Goal: Information Seeking & Learning: Learn about a topic

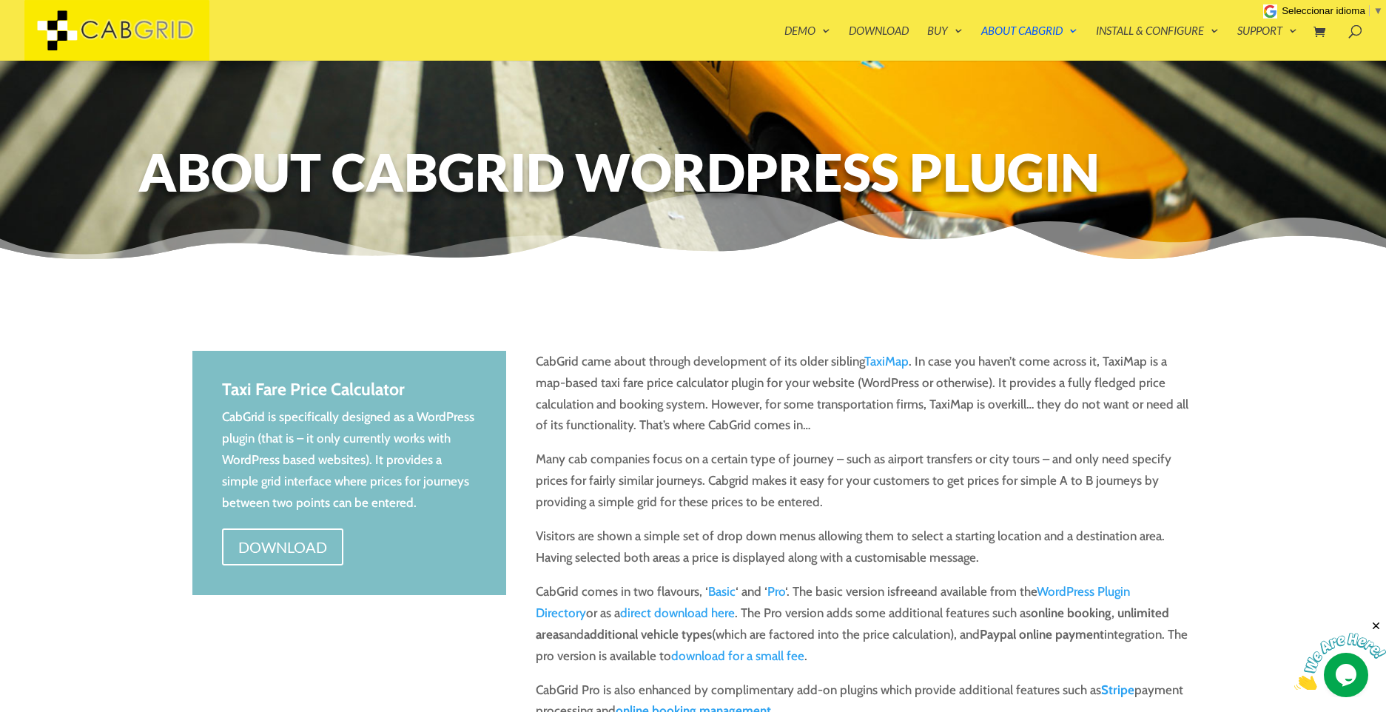
click at [977, 361] on p "CabGrid came about through development of its older sibling TaxiMap . In case y…" at bounding box center [865, 400] width 658 height 98
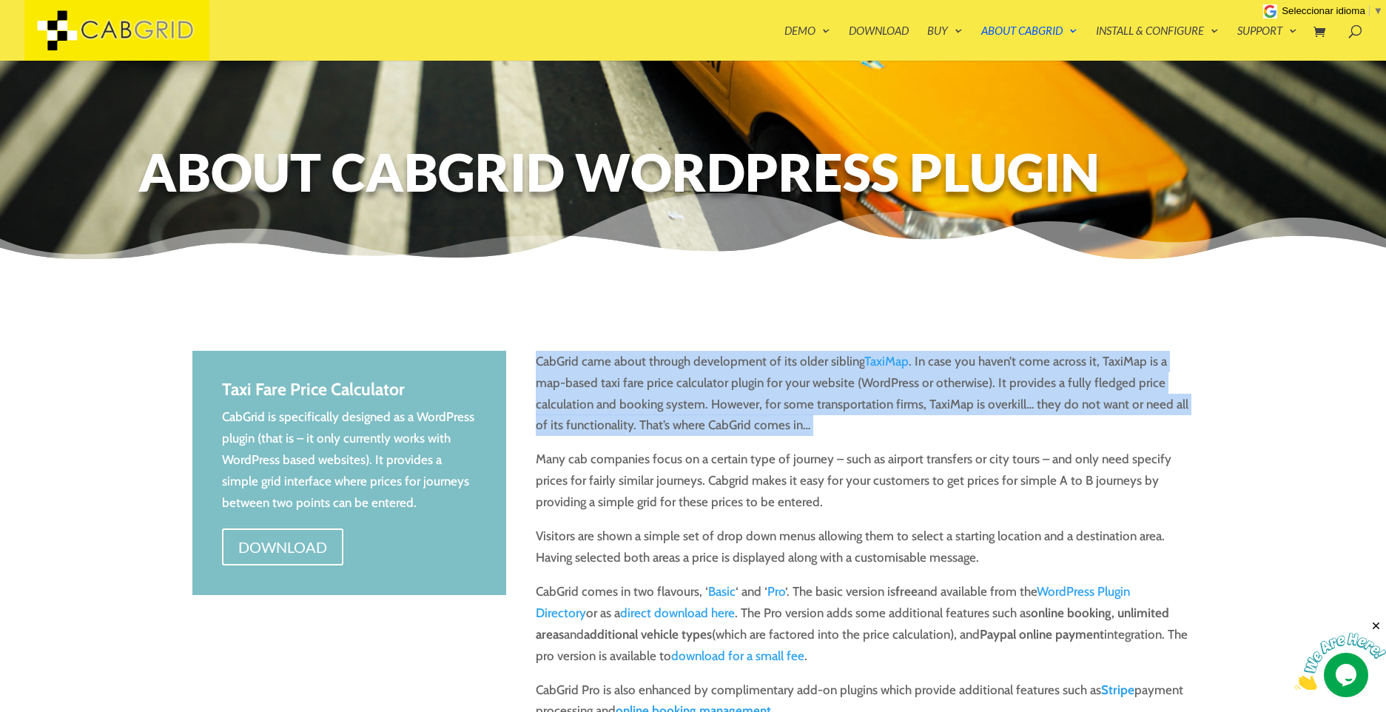
click at [977, 361] on p "CabGrid came about through development of its older sibling TaxiMap . In case y…" at bounding box center [865, 400] width 658 height 98
click at [943, 403] on p "CabGrid came about through development of its older sibling TaxiMap . In case y…" at bounding box center [865, 400] width 658 height 98
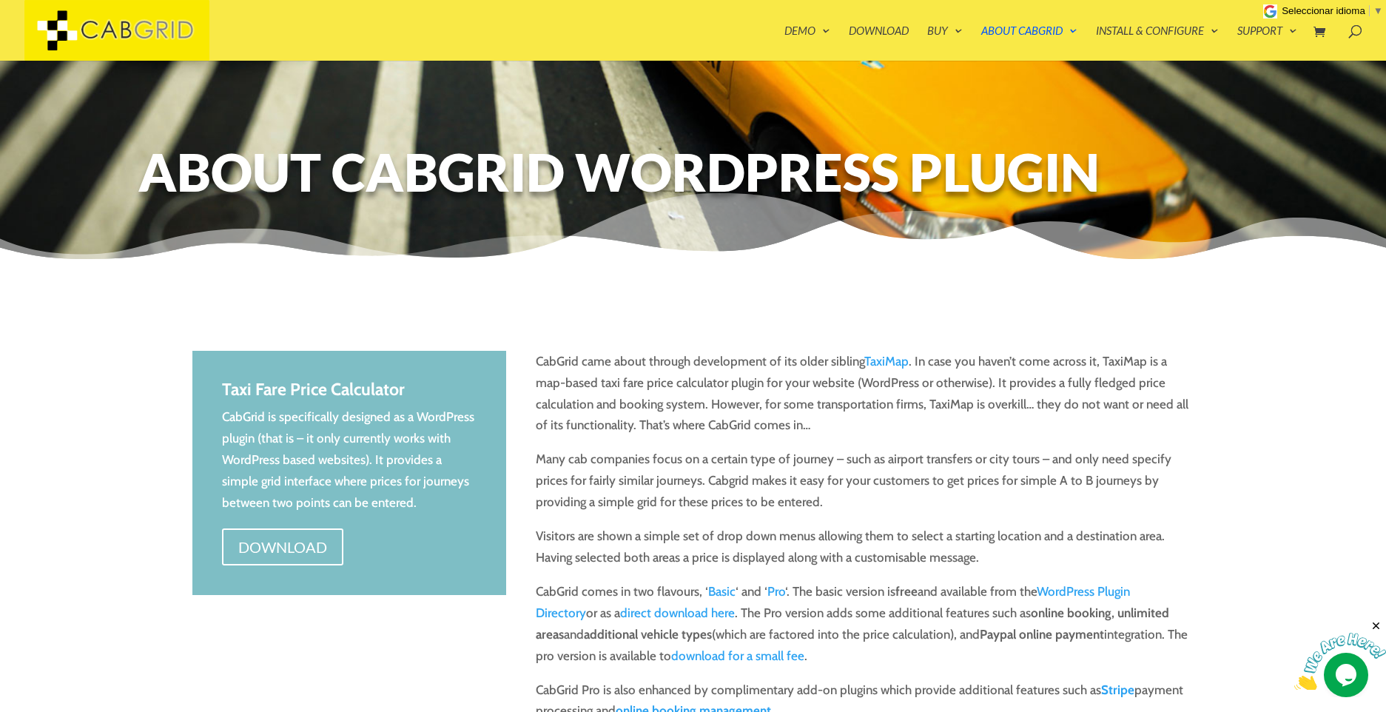
click at [733, 425] on p "CabGrid came about through development of its older sibling TaxiMap . In case y…" at bounding box center [865, 400] width 658 height 98
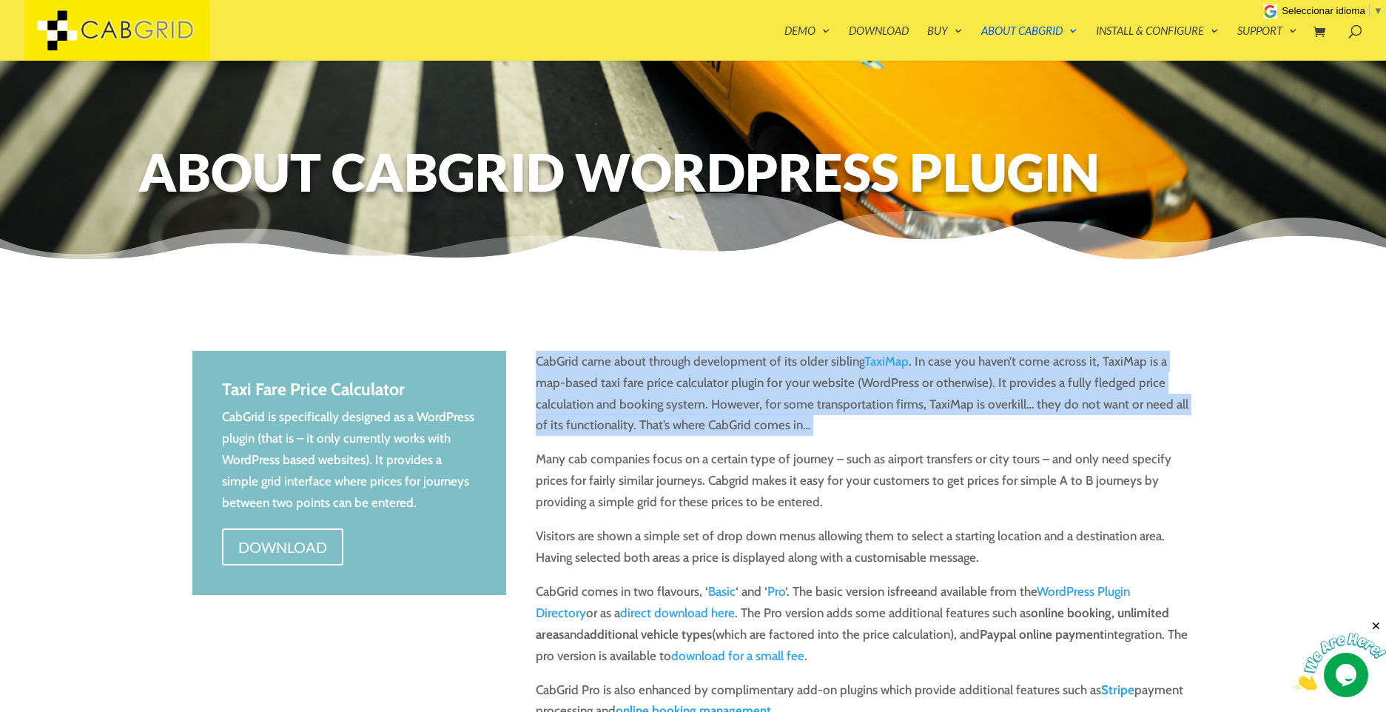
click at [733, 425] on p "CabGrid came about through development of its older sibling TaxiMap . In case y…" at bounding box center [865, 400] width 658 height 98
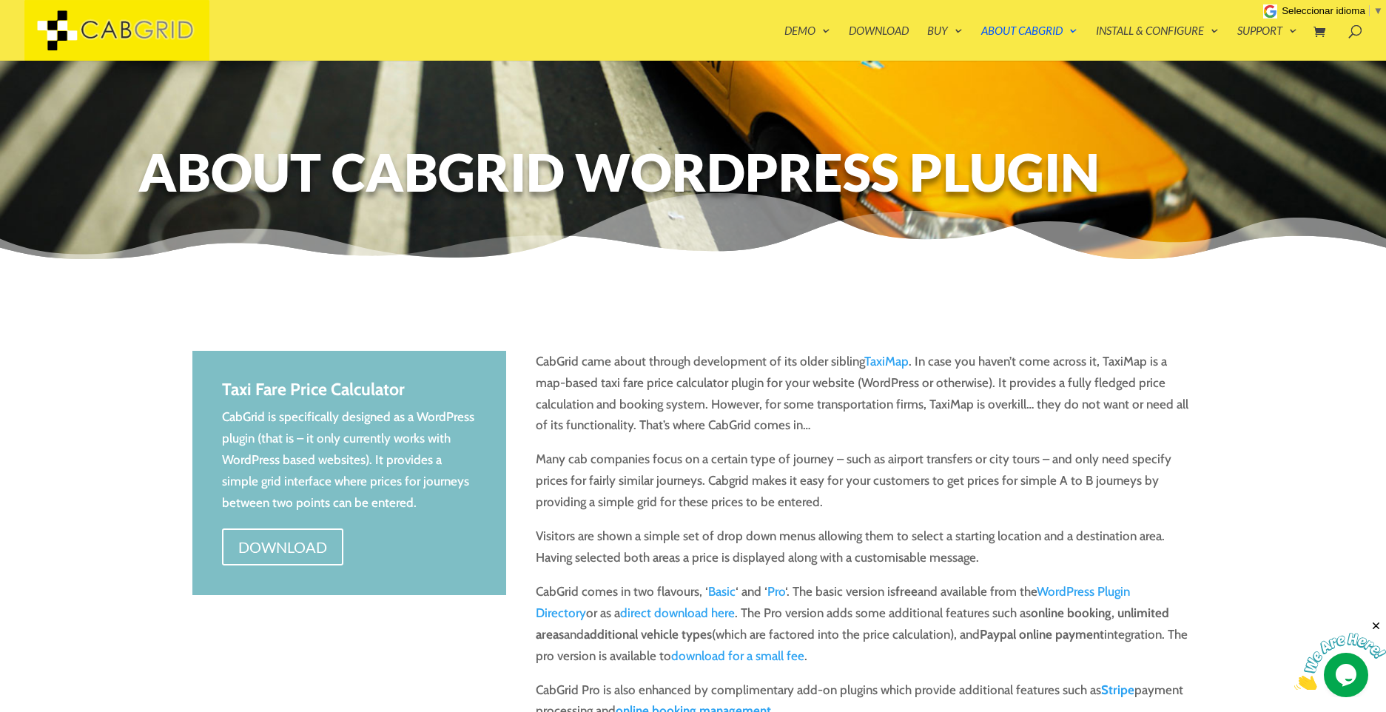
click at [725, 469] on p "Many cab companies focus on a certain type of journey – such as airport transfe…" at bounding box center [865, 486] width 658 height 77
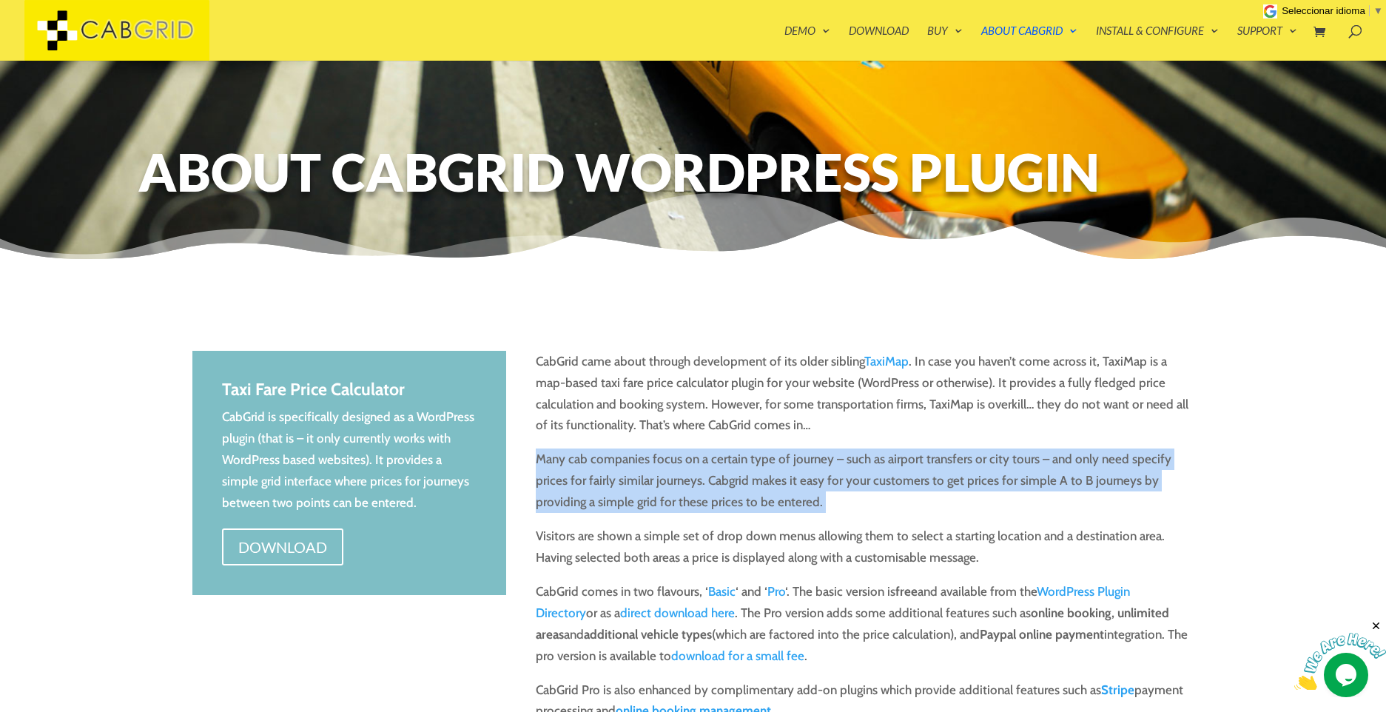
click at [725, 469] on p "Many cab companies focus on a certain type of journey – such as airport transfe…" at bounding box center [865, 486] width 658 height 77
click at [728, 479] on p "Many cab companies focus on a certain type of journey – such as airport transfe…" at bounding box center [865, 486] width 658 height 77
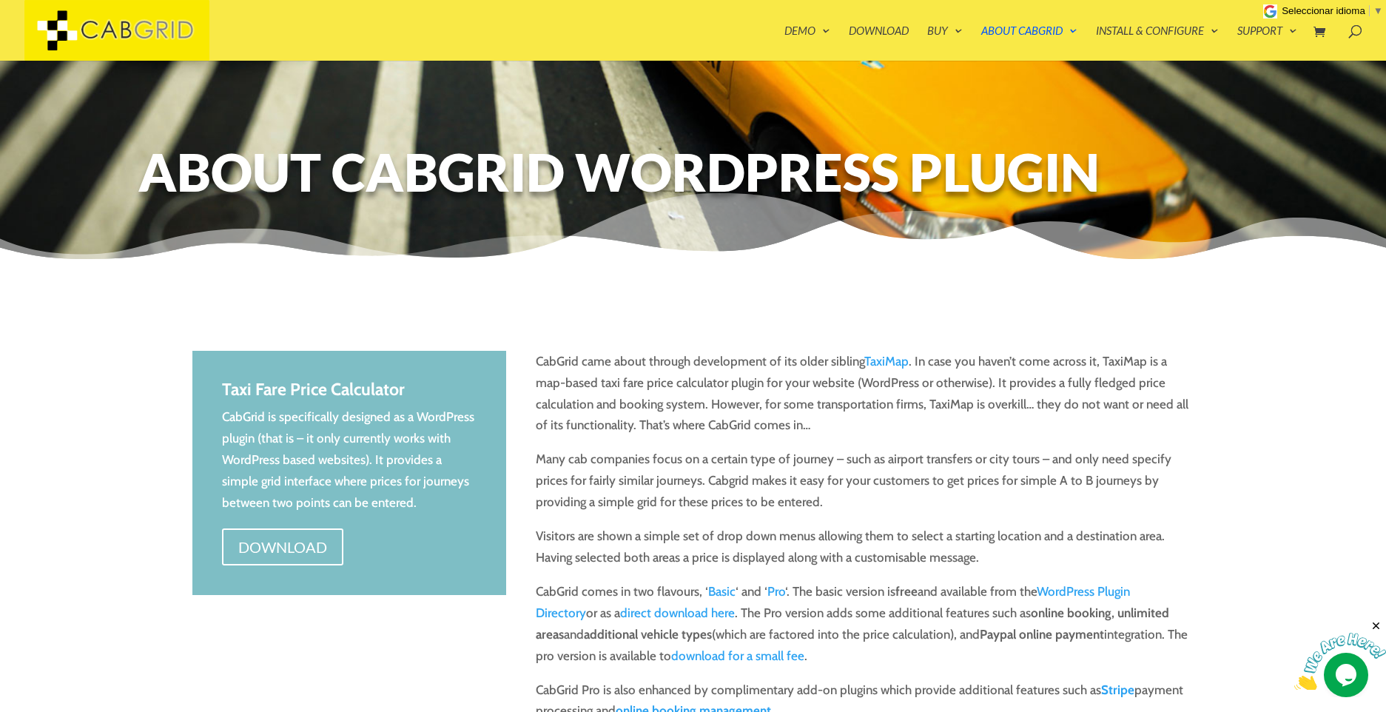
click at [728, 479] on p "Many cab companies focus on a certain type of journey – such as airport transfe…" at bounding box center [865, 486] width 658 height 77
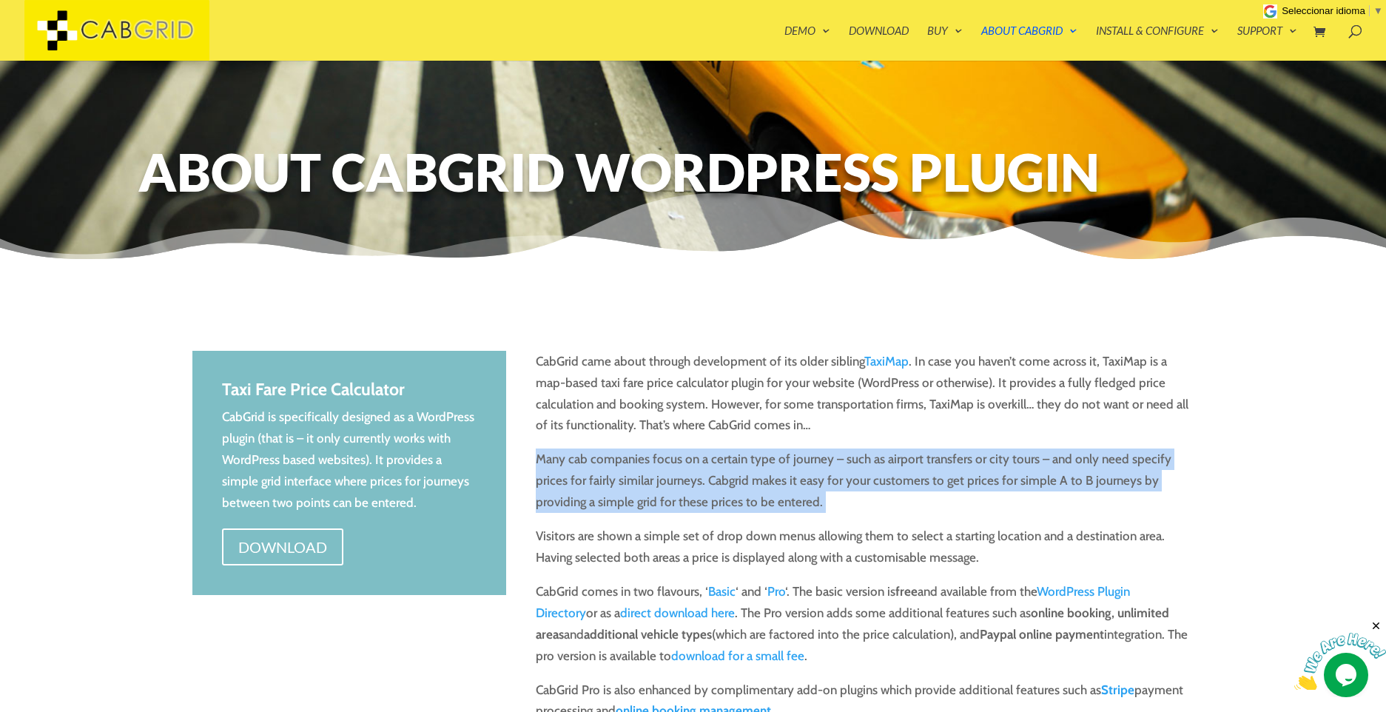
click at [728, 479] on p "Many cab companies focus on a certain type of journey – such as airport transfe…" at bounding box center [865, 486] width 658 height 77
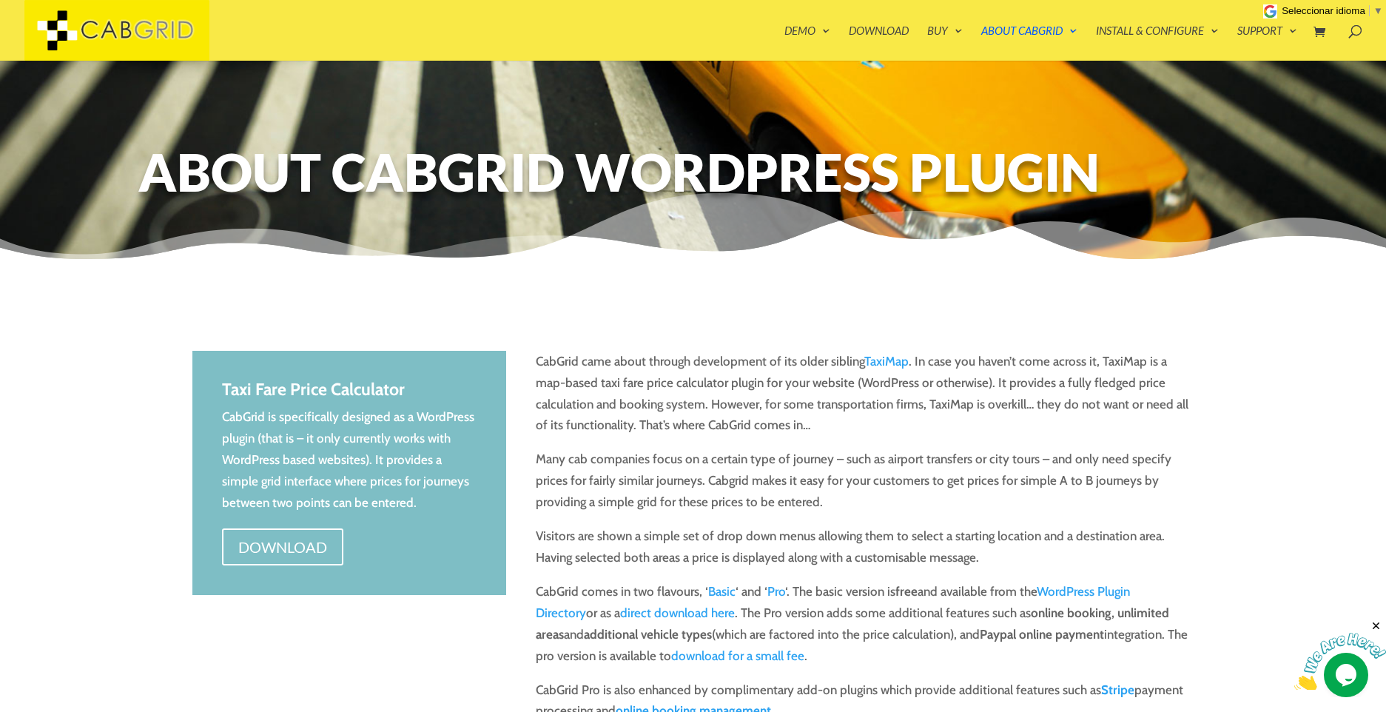
click at [728, 479] on p "Many cab companies focus on a certain type of journey – such as airport transfe…" at bounding box center [865, 486] width 658 height 77
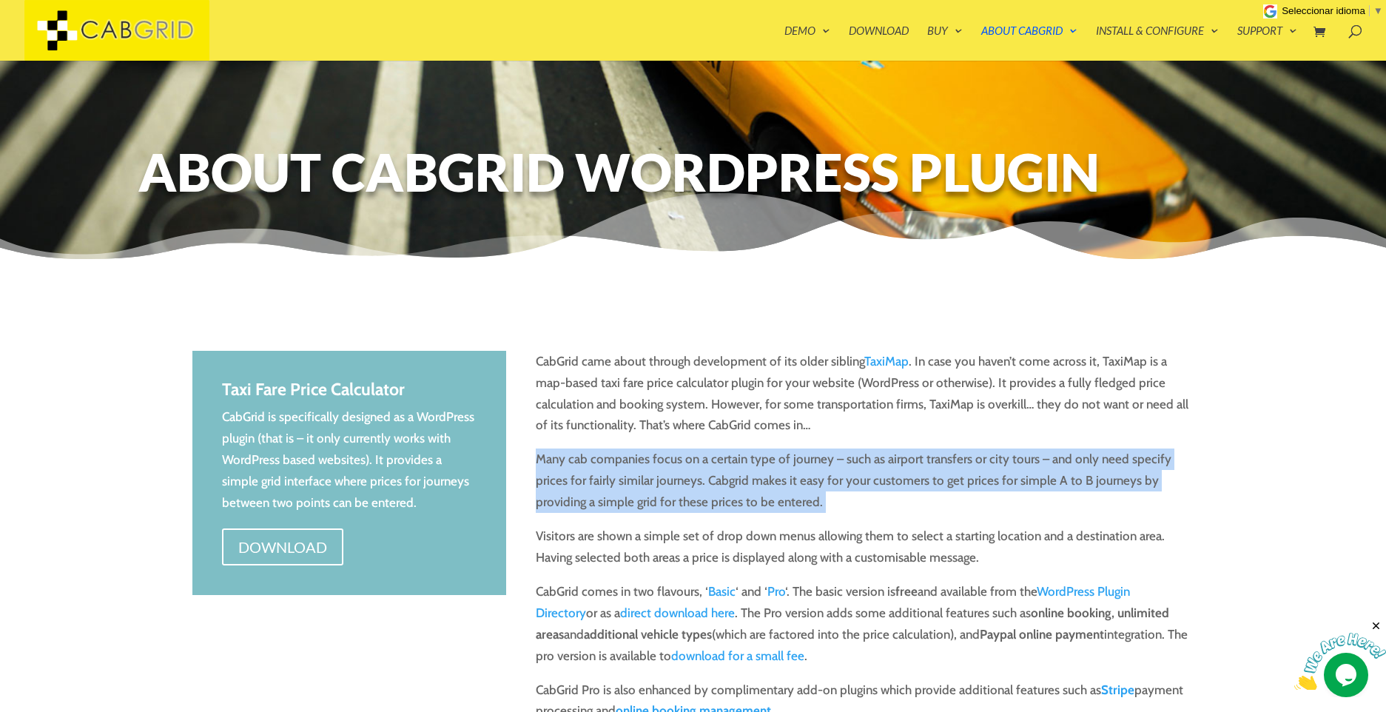
click at [728, 479] on p "Many cab companies focus on a certain type of journey – such as airport transfe…" at bounding box center [865, 486] width 658 height 77
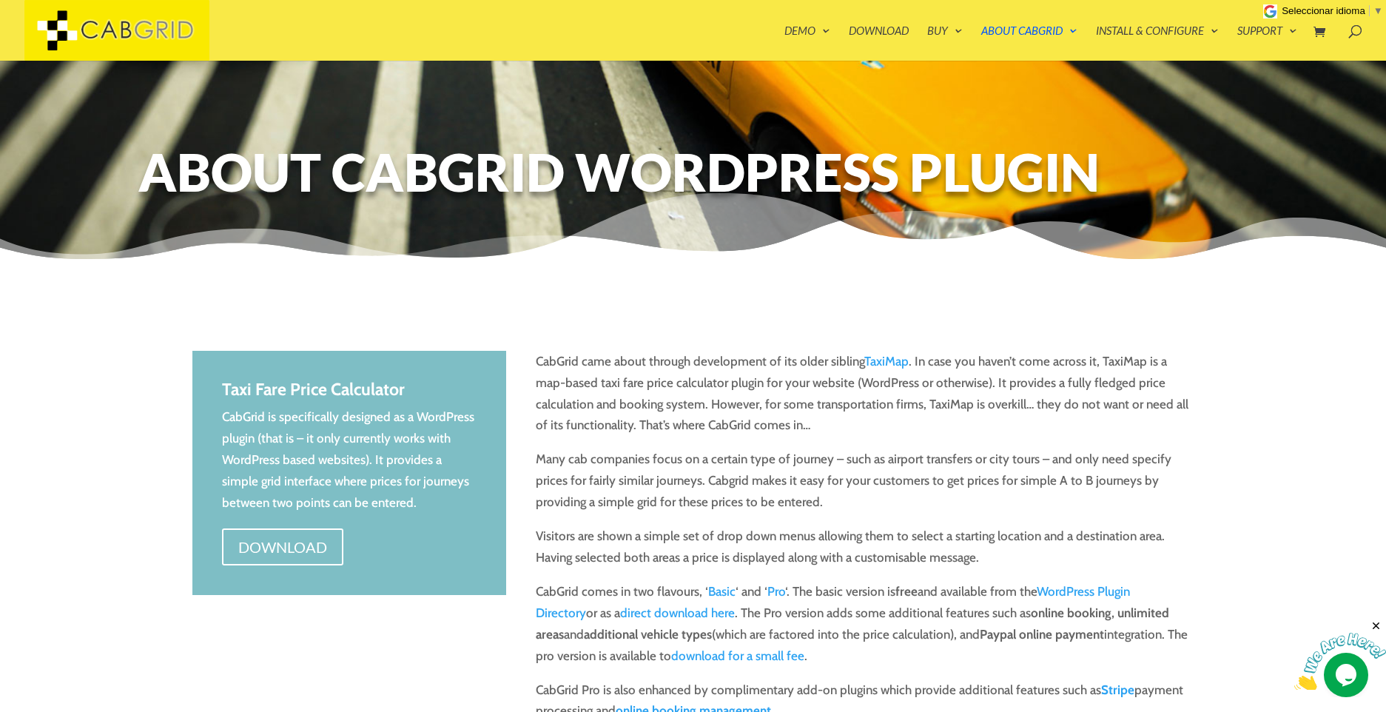
click at [656, 415] on p "CabGrid came about through development of its older sibling TaxiMap . In case y…" at bounding box center [865, 400] width 658 height 98
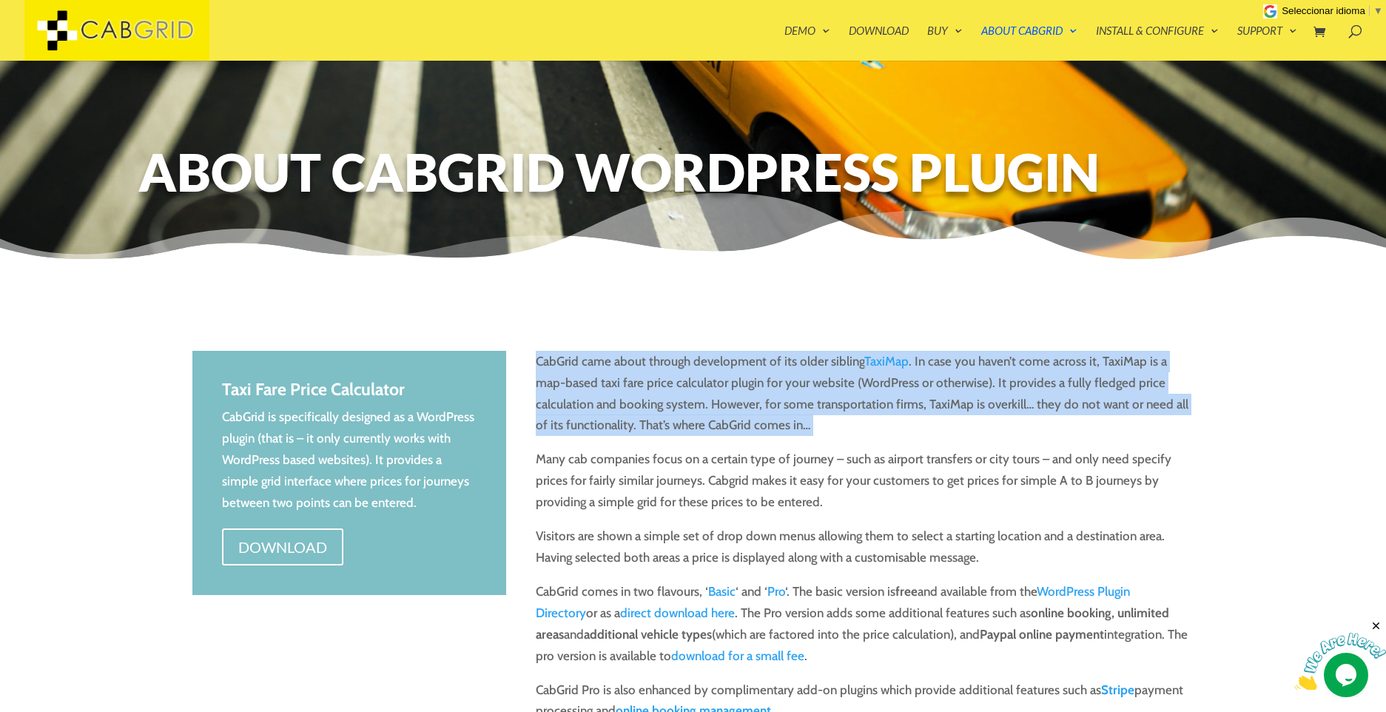
click at [656, 415] on p "CabGrid came about through development of its older sibling TaxiMap . In case y…" at bounding box center [865, 400] width 658 height 98
click at [667, 398] on p "CabGrid came about through development of its older sibling TaxiMap . In case y…" at bounding box center [865, 400] width 658 height 98
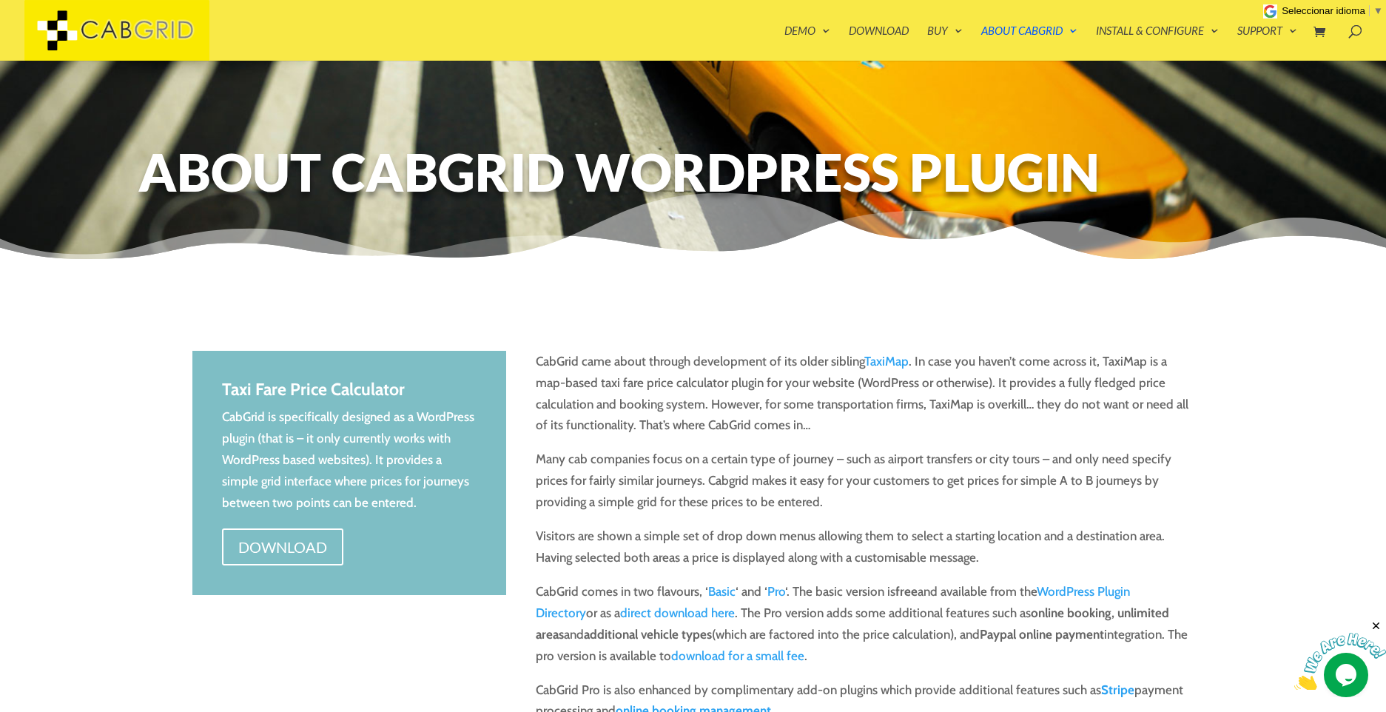
click at [667, 398] on p "CabGrid came about through development of its older sibling TaxiMap . In case y…" at bounding box center [865, 400] width 658 height 98
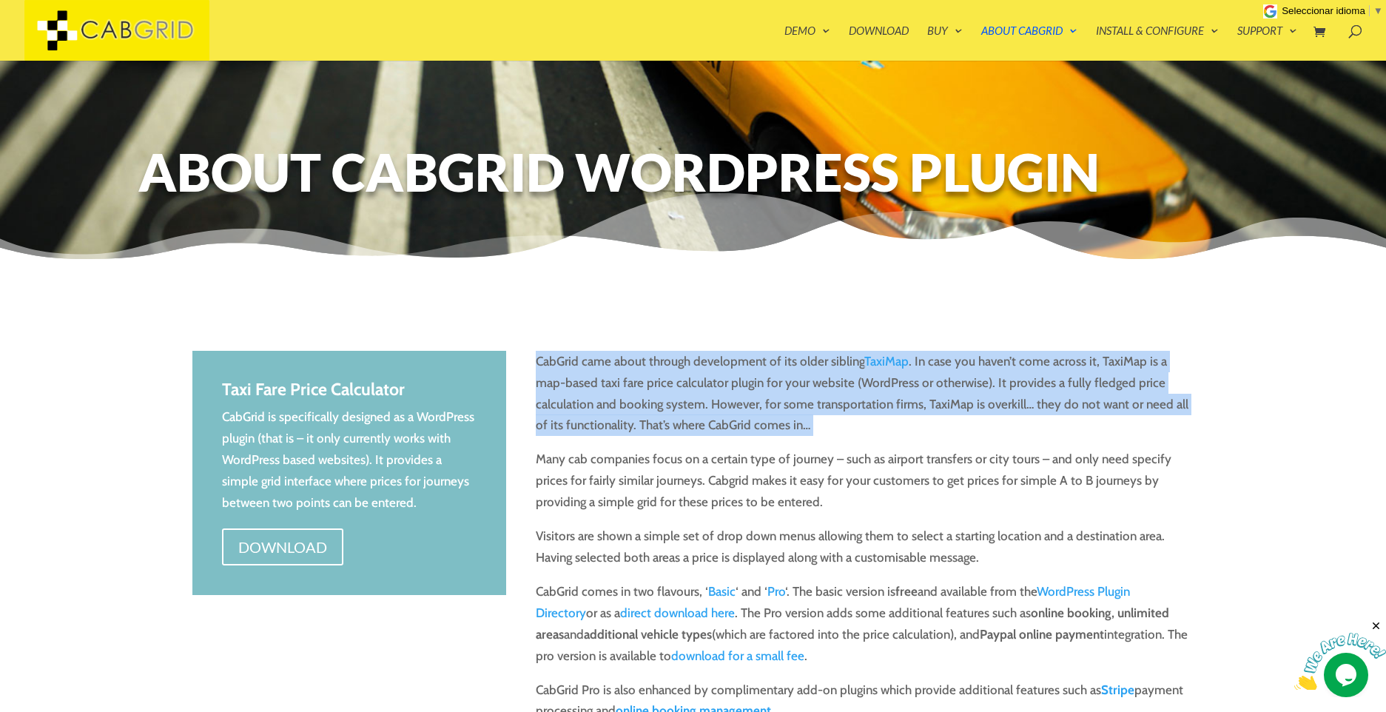
click at [667, 398] on p "CabGrid came about through development of its older sibling TaxiMap . In case y…" at bounding box center [865, 400] width 658 height 98
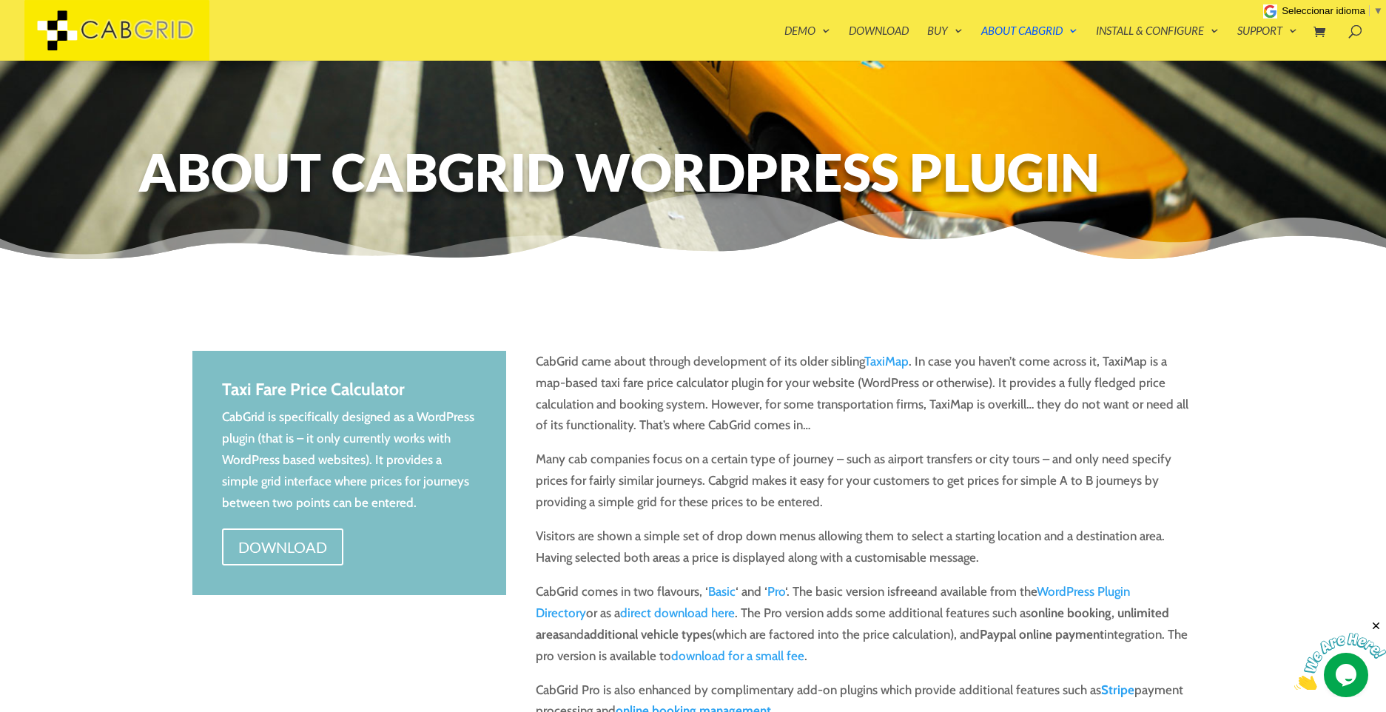
click at [677, 408] on p "CabGrid came about through development of its older sibling TaxiMap . In case y…" at bounding box center [865, 400] width 658 height 98
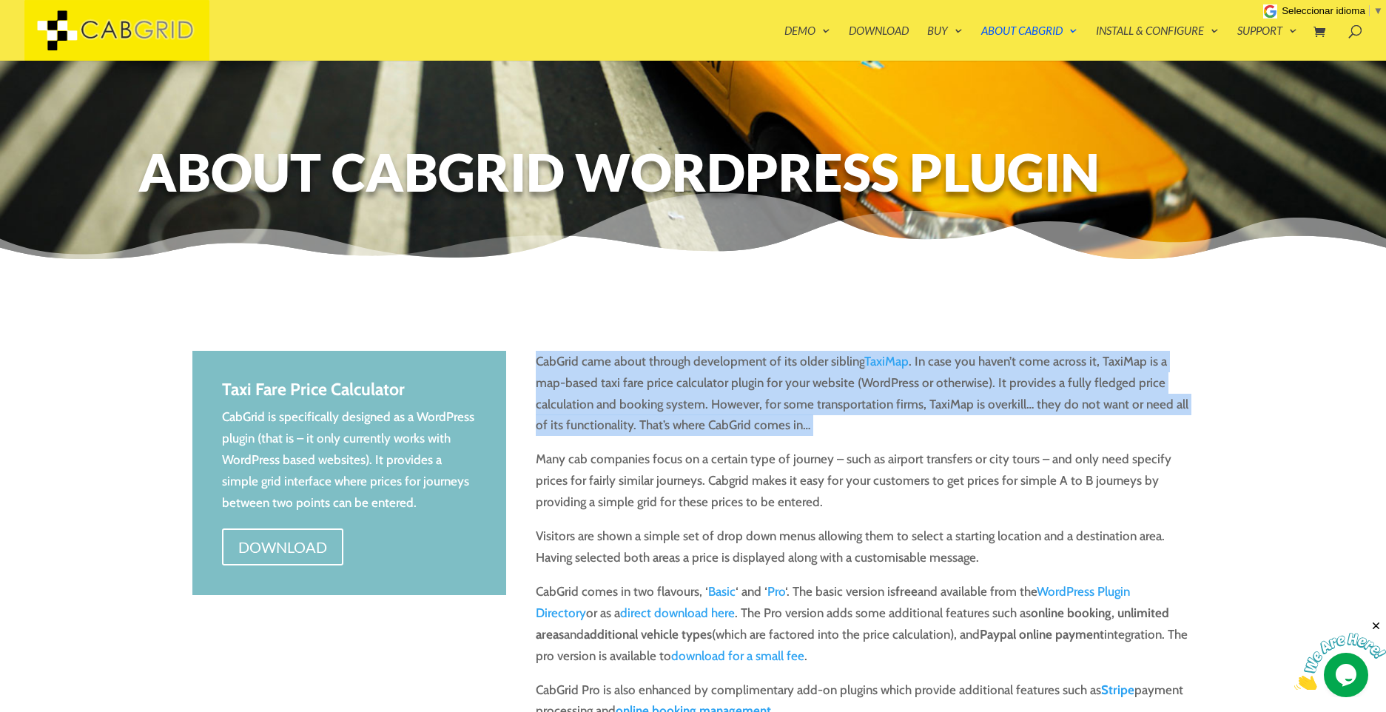
click at [677, 408] on p "CabGrid came about through development of its older sibling TaxiMap . In case y…" at bounding box center [865, 400] width 658 height 98
